Goal: Information Seeking & Learning: Learn about a topic

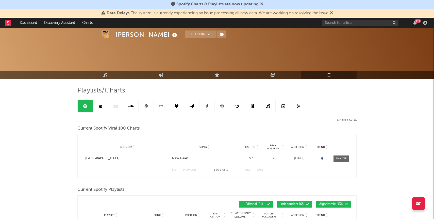
scroll to position [147, 0]
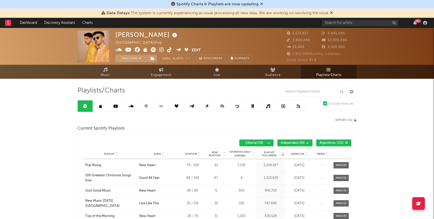
click at [297, 154] on span "Added On" at bounding box center [297, 153] width 13 height 3
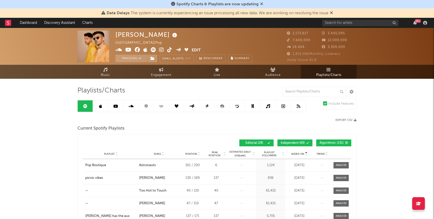
click at [295, 155] on div "Added On" at bounding box center [299, 154] width 25 height 4
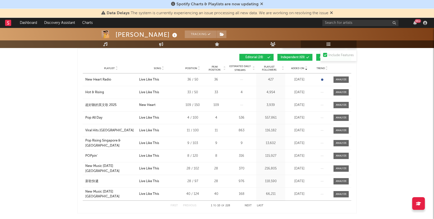
scroll to position [86, 0]
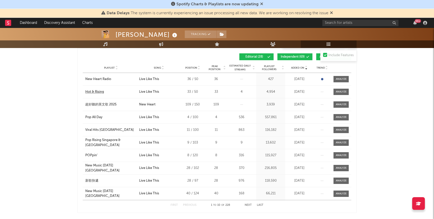
click at [96, 92] on div "Hot & Rising" at bounding box center [94, 91] width 19 height 5
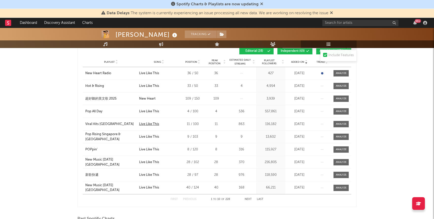
scroll to position [98, 0]
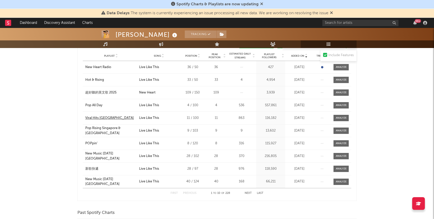
click at [97, 117] on div "Viral Hits [GEOGRAPHIC_DATA]" at bounding box center [109, 118] width 49 height 5
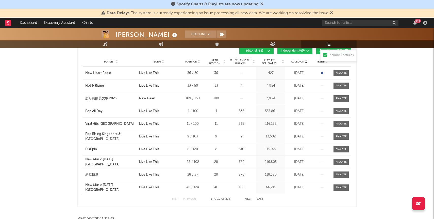
scroll to position [88, 0]
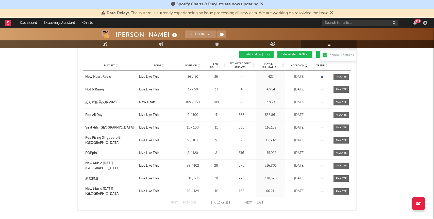
click at [106, 141] on div "Pop Rising Singapore & Malaysia" at bounding box center [110, 140] width 51 height 10
click at [248, 201] on div "First Previous 1 to 10 of 228 Next Last" at bounding box center [217, 203] width 93 height 10
click at [247, 202] on button "Next" at bounding box center [248, 202] width 7 height 3
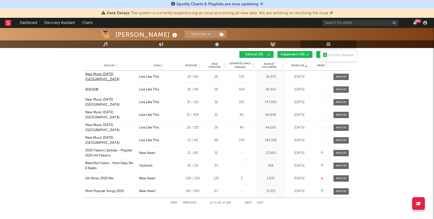
scroll to position [89, 0]
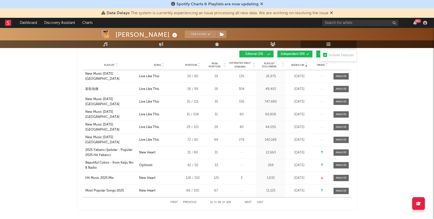
click at [262, 202] on button "Last" at bounding box center [260, 202] width 7 height 3
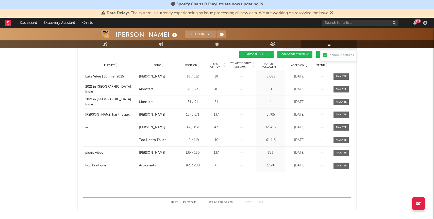
click at [248, 202] on button "Next" at bounding box center [248, 202] width 7 height 3
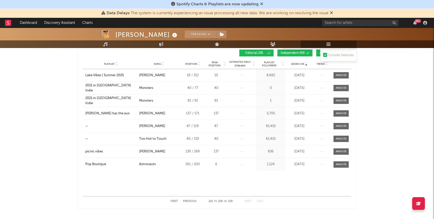
click at [173, 202] on button "First" at bounding box center [174, 201] width 7 height 3
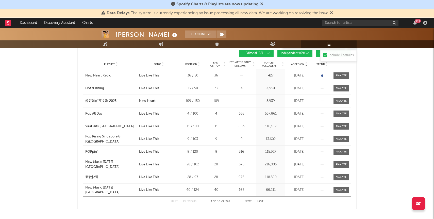
click at [322, 75] on icon at bounding box center [322, 75] width 2 height 2
click at [95, 75] on div "New Heart Radio" at bounding box center [98, 75] width 26 height 5
